Goal: Complete application form: Complete application form

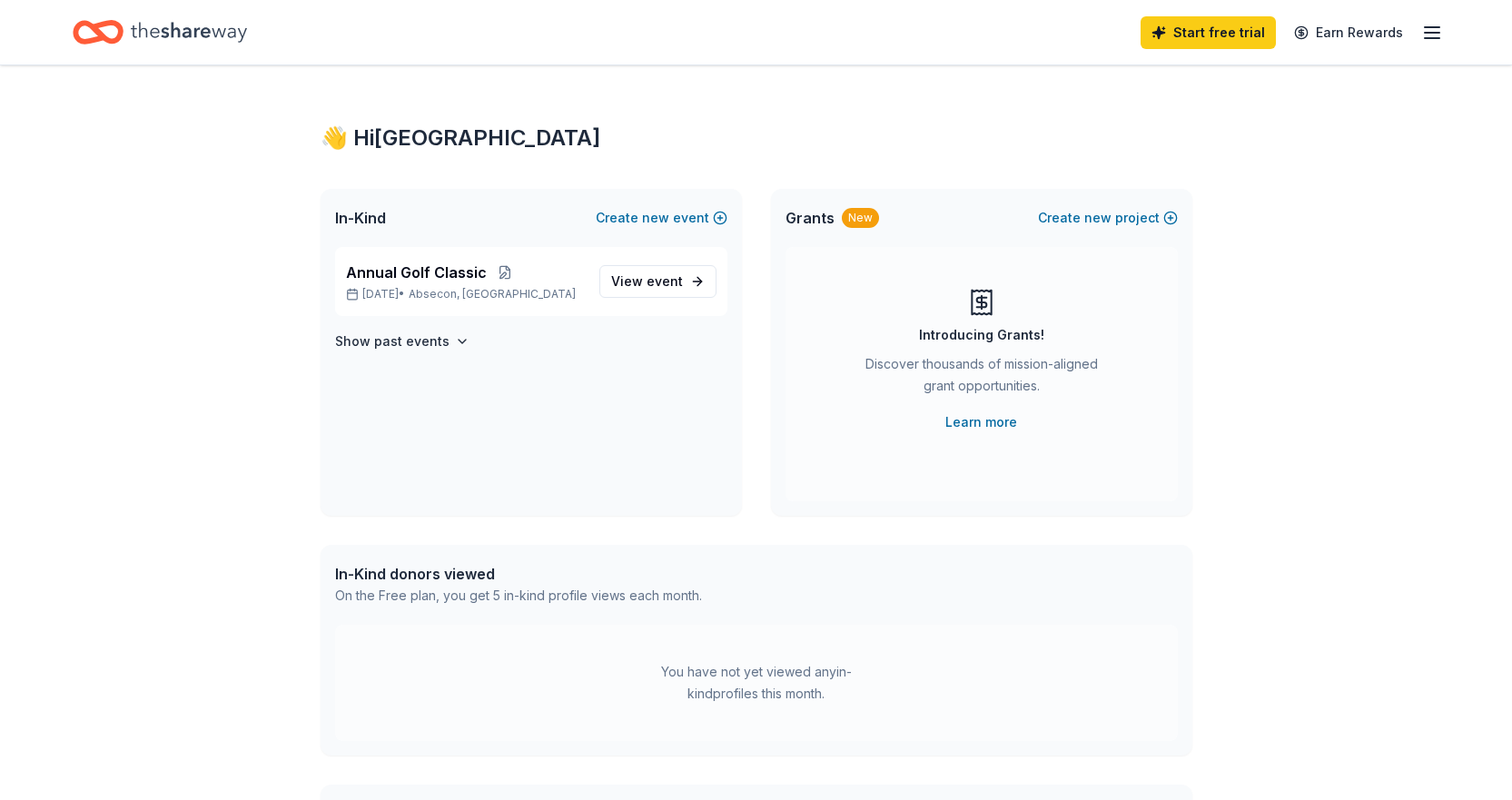
click at [1439, 28] on icon "button" at bounding box center [1432, 32] width 22 height 22
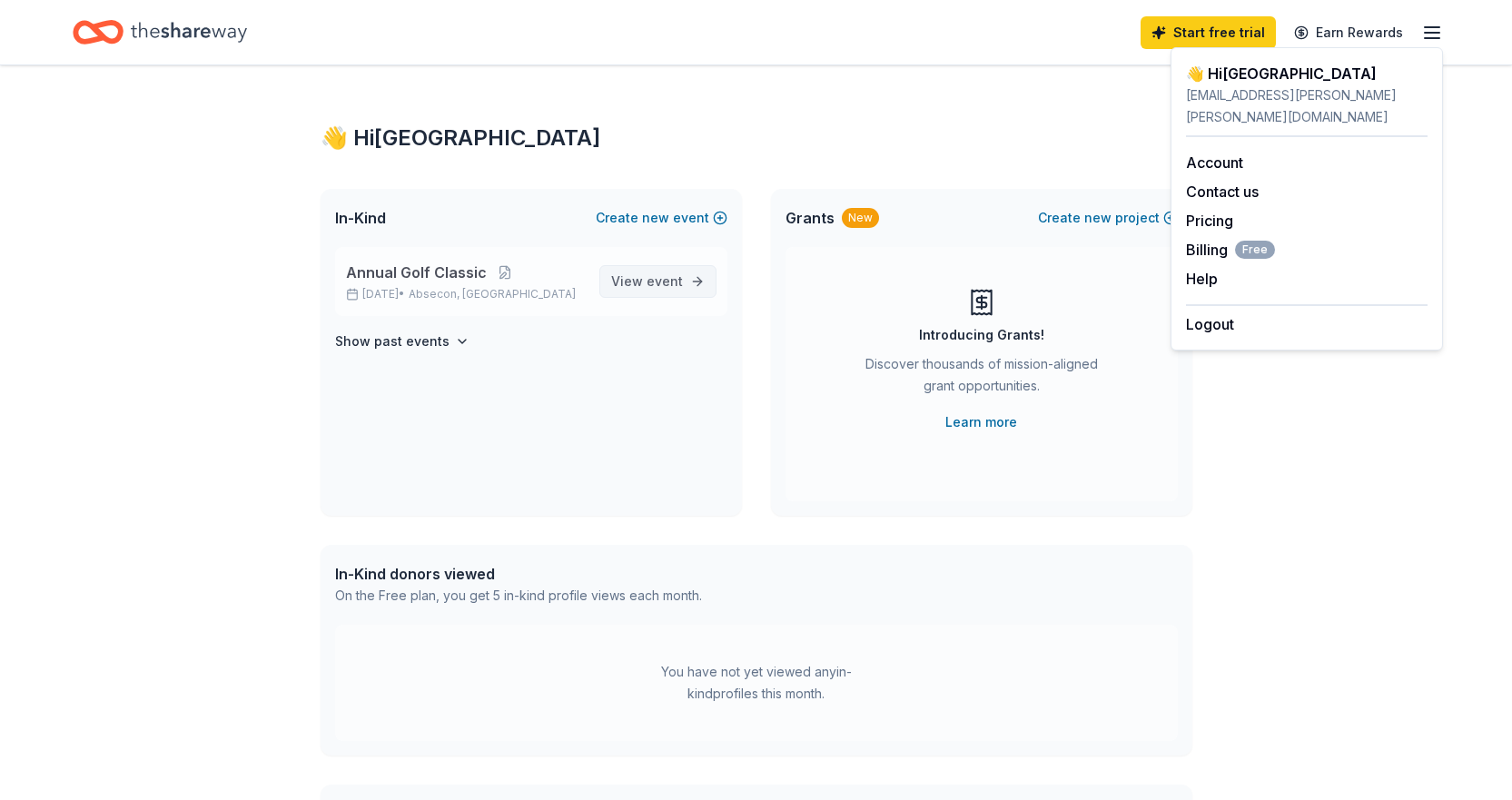
click at [669, 275] on span "event" at bounding box center [664, 281] width 37 height 15
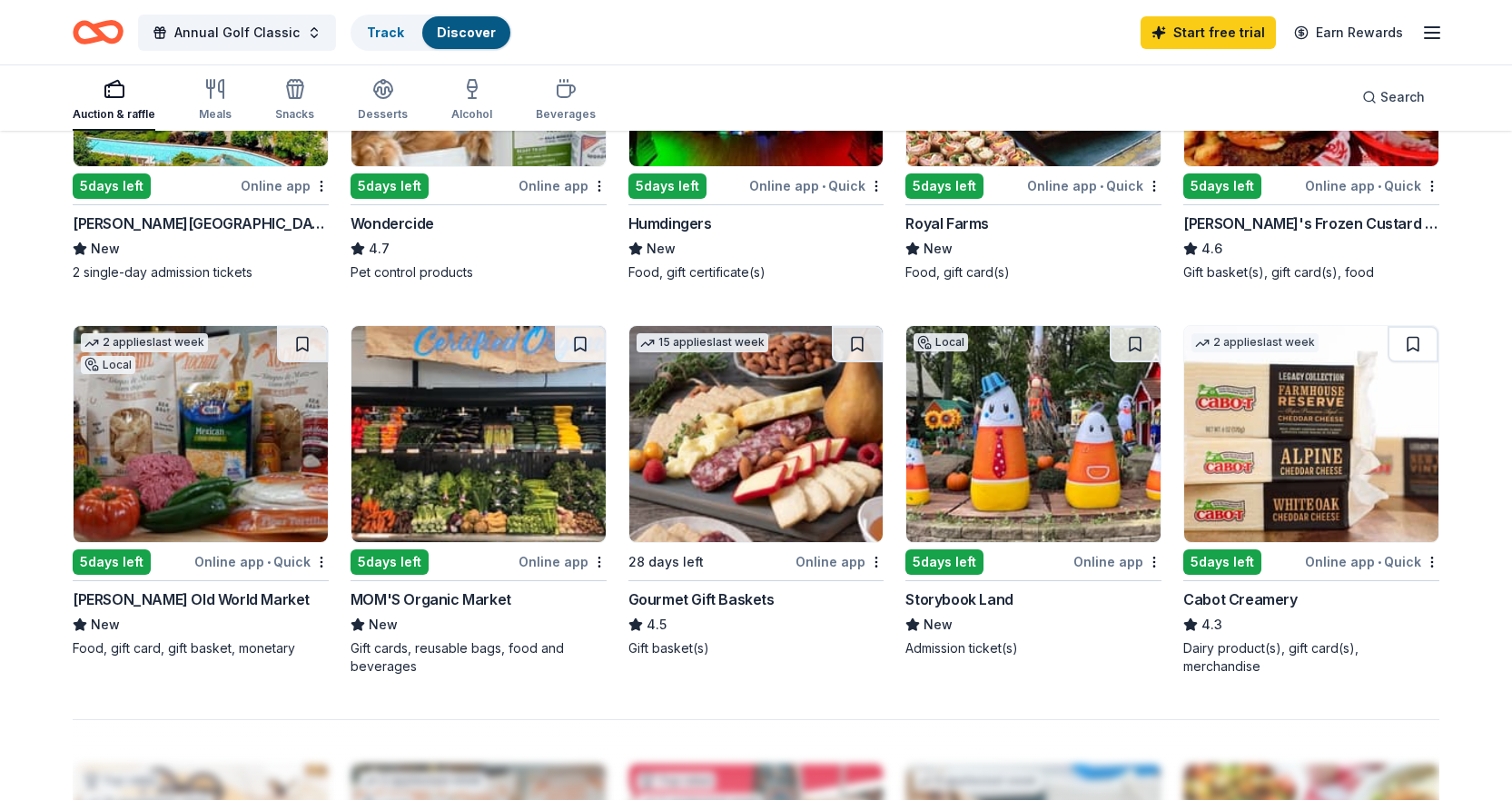
scroll to position [1181, 0]
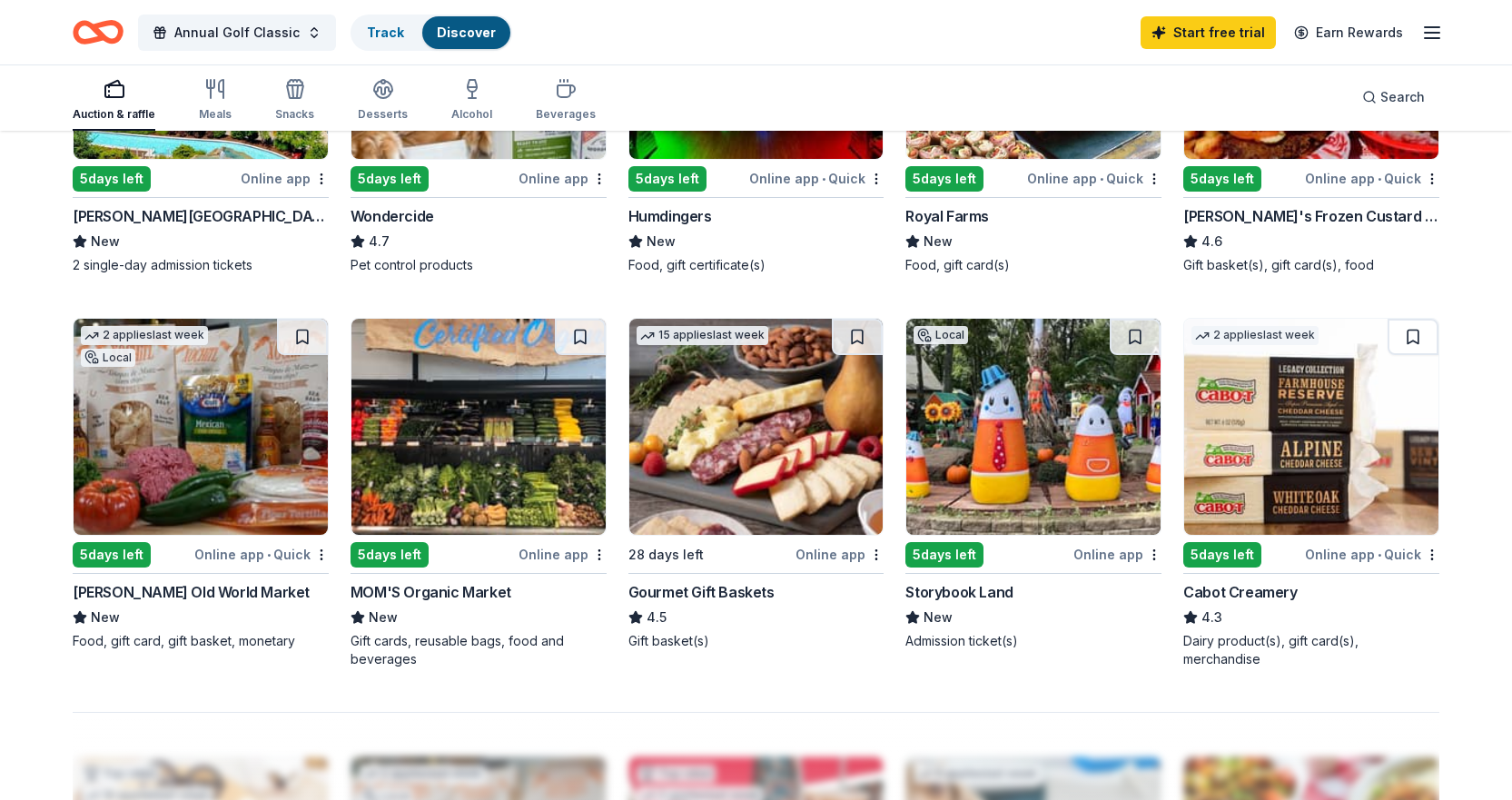
click at [965, 594] on div "Storybook Land" at bounding box center [959, 592] width 107 height 22
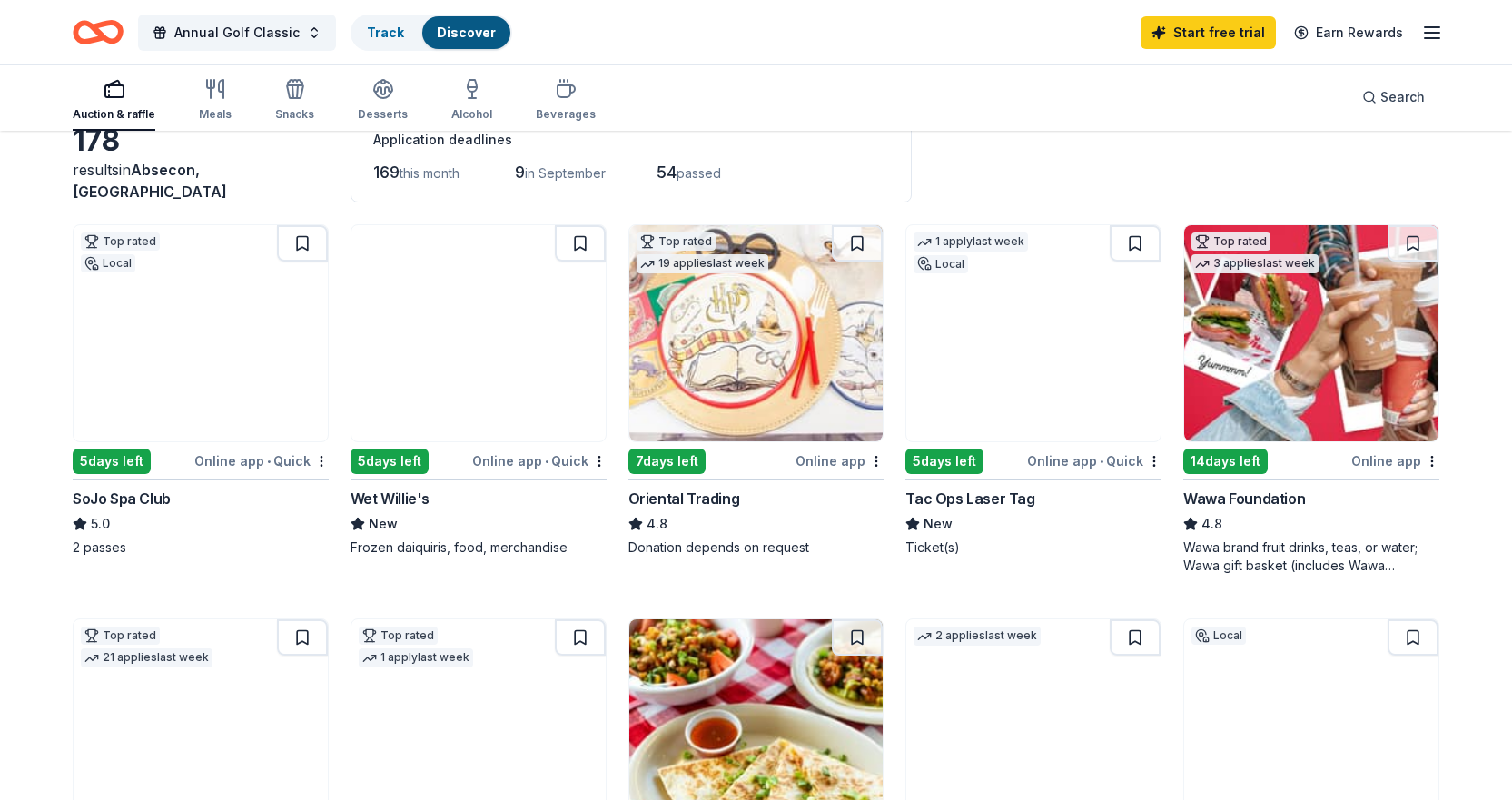
scroll to position [0, 0]
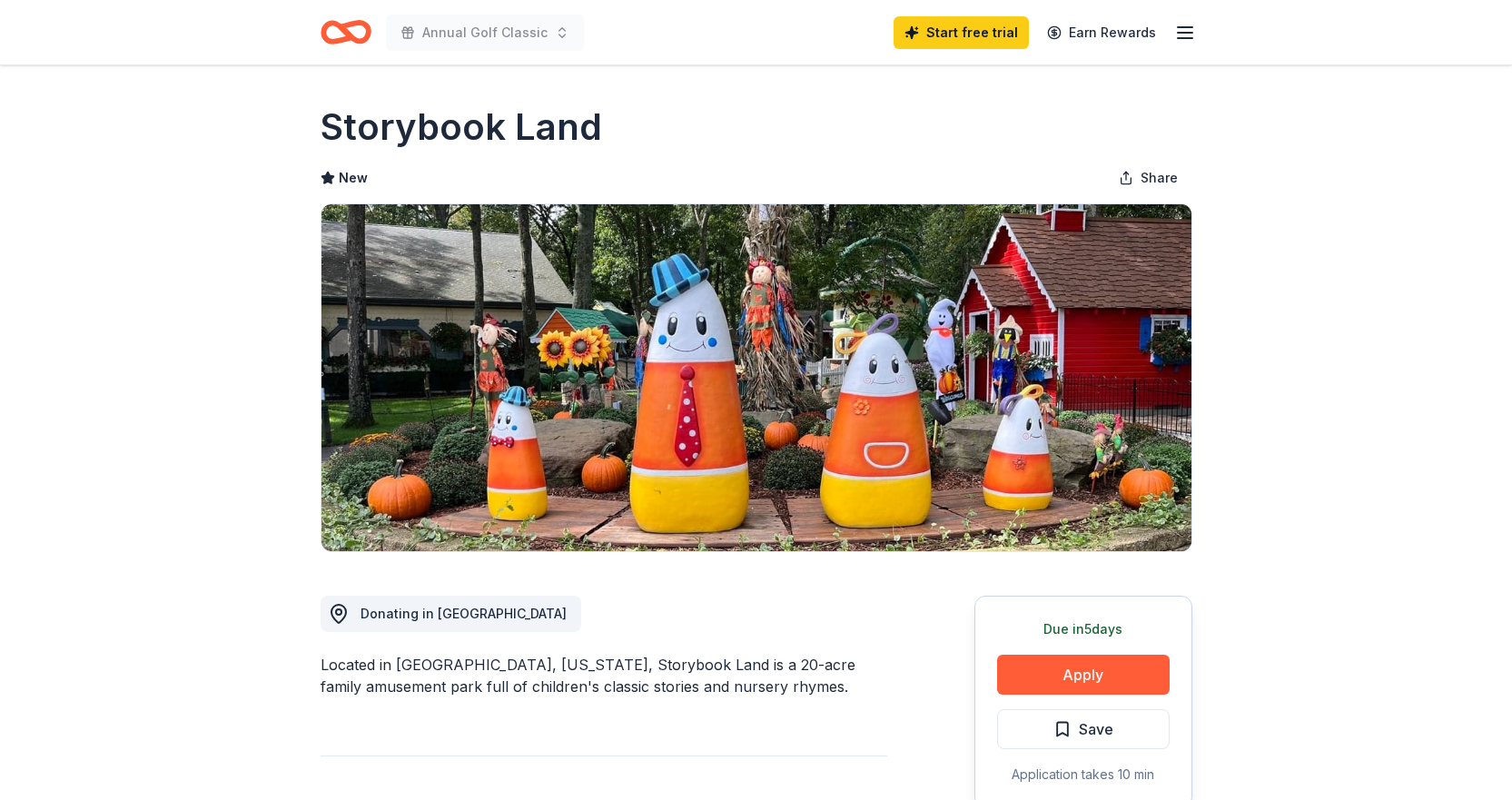
scroll to position [363, 0]
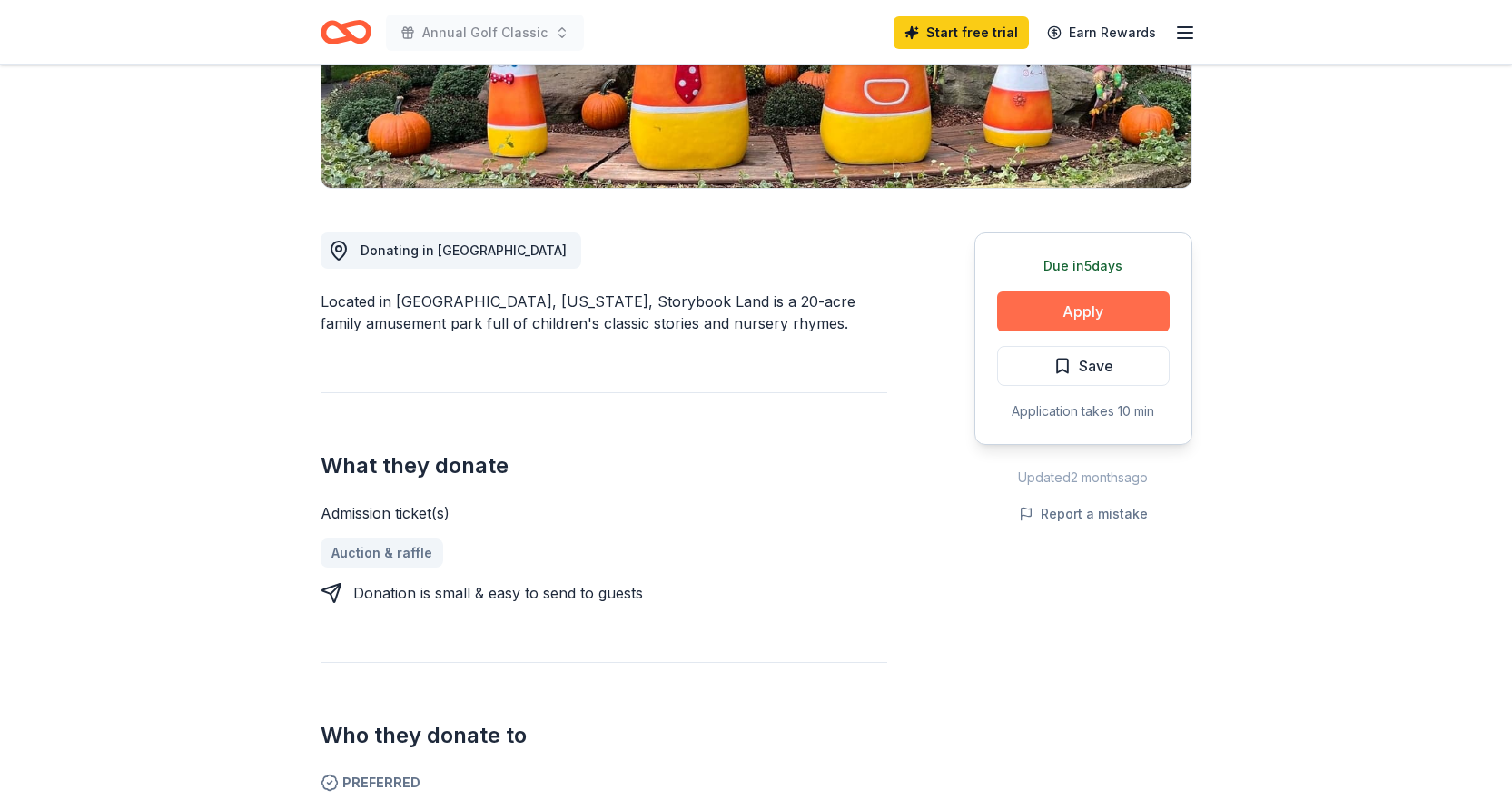
click at [1102, 312] on button "Apply" at bounding box center [1083, 312] width 172 height 40
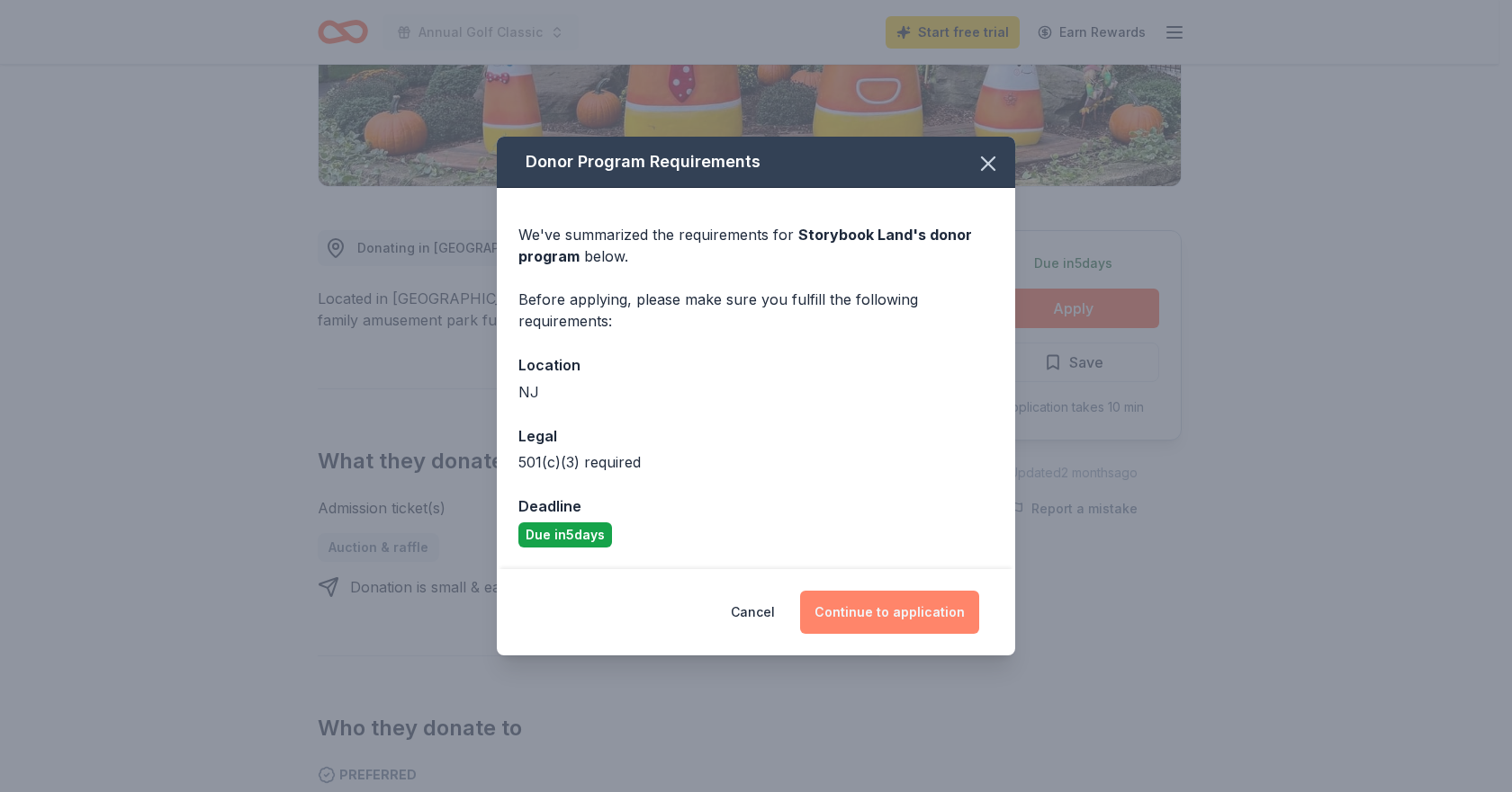
click at [907, 605] on button "Continue to application" at bounding box center [889, 612] width 179 height 43
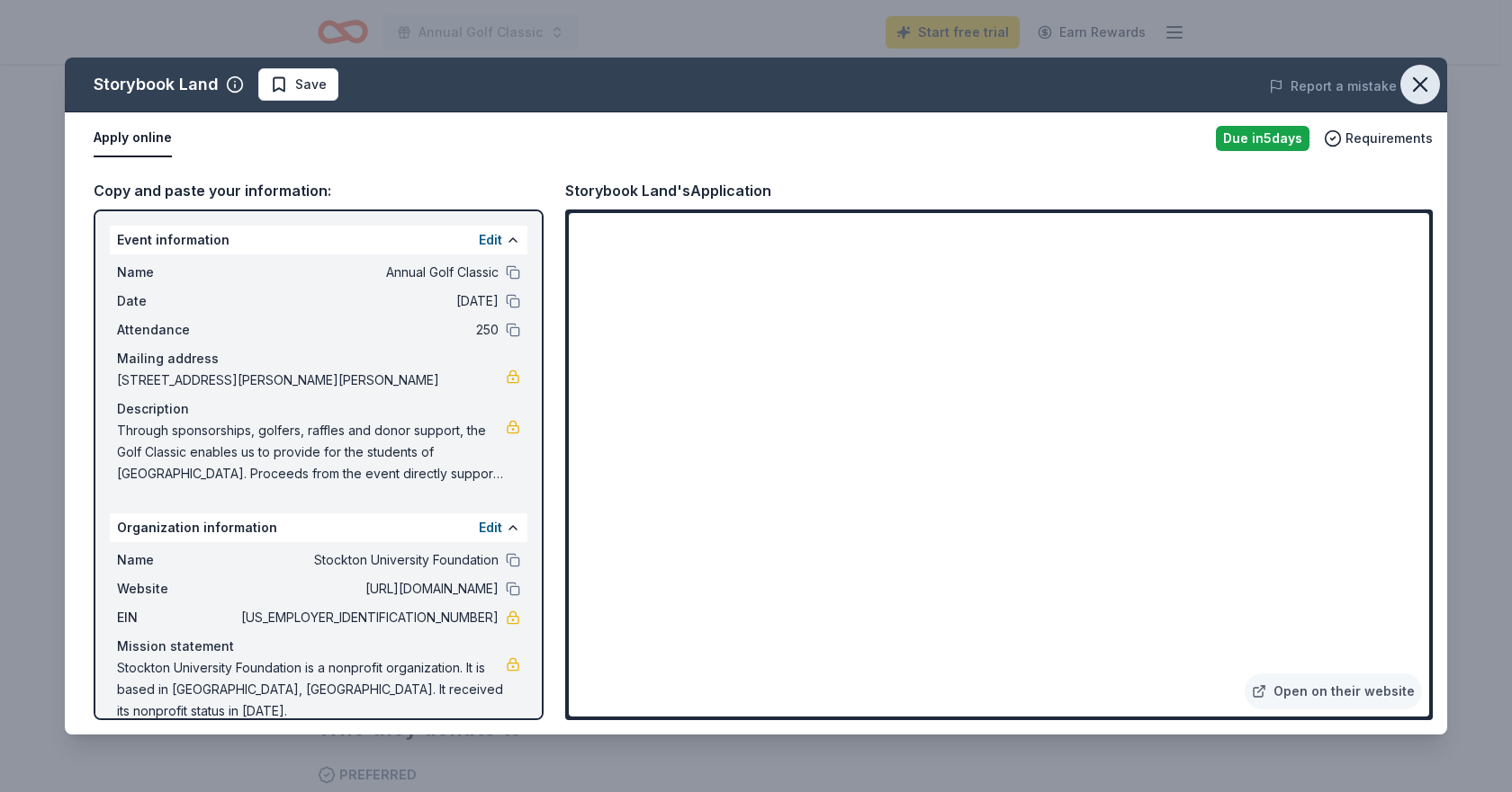
click at [1420, 74] on icon "button" at bounding box center [1420, 84] width 25 height 25
